Goal: Use online tool/utility

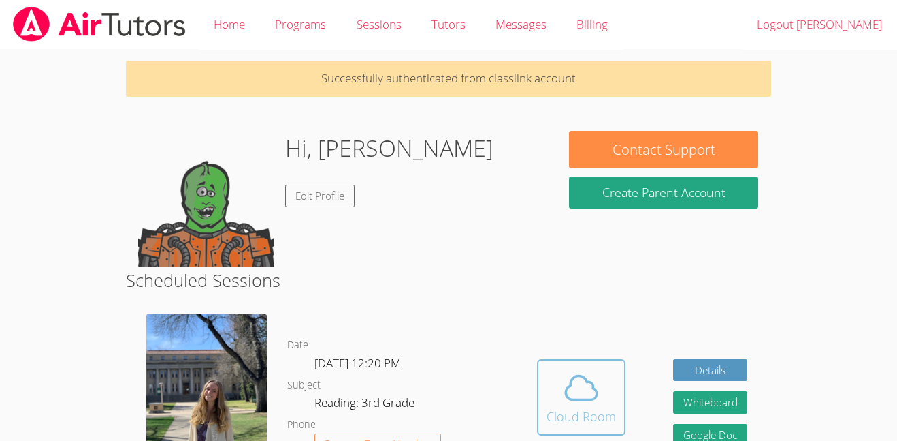
click at [567, 400] on icon at bounding box center [581, 387] width 38 height 38
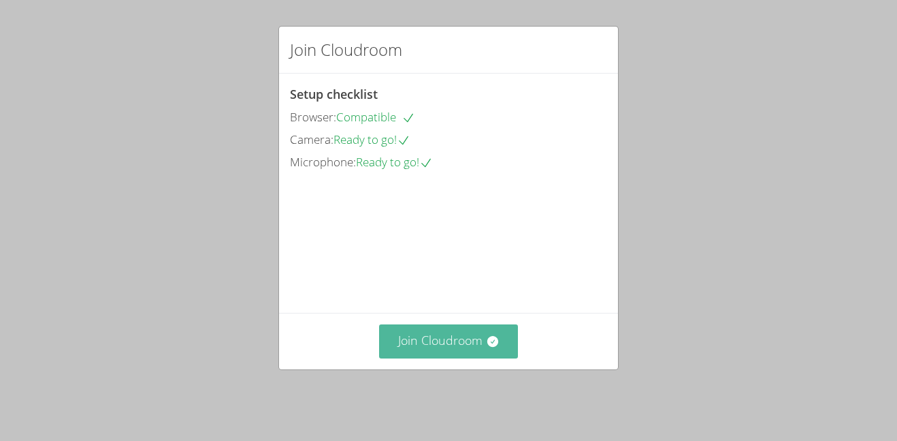
click at [477, 346] on button "Join Cloudroom" at bounding box center [449, 340] width 140 height 33
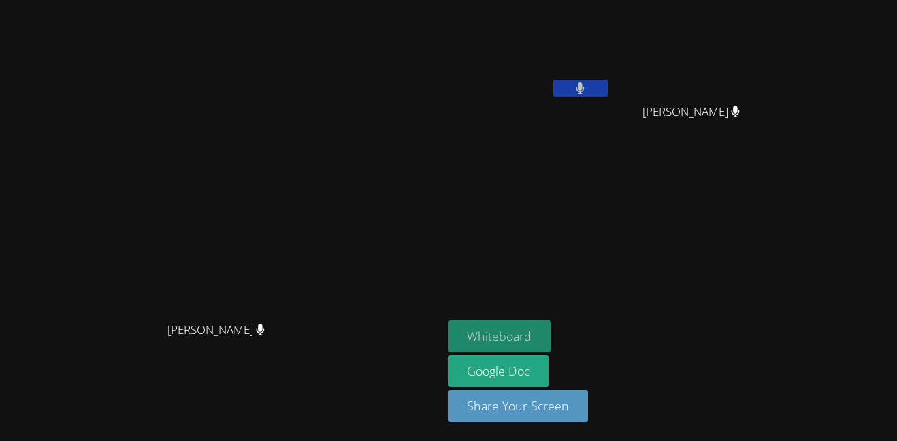
click at [552, 328] on button "Whiteboard" at bounding box center [500, 336] width 103 height 32
